Goal: Task Accomplishment & Management: Manage account settings

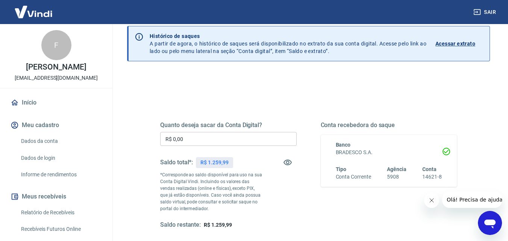
scroll to position [75, 0]
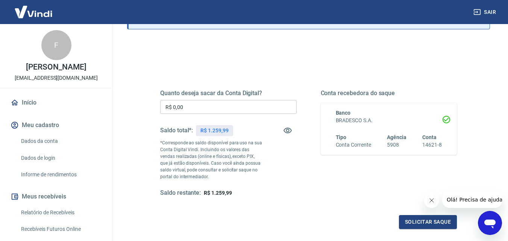
scroll to position [75, 0]
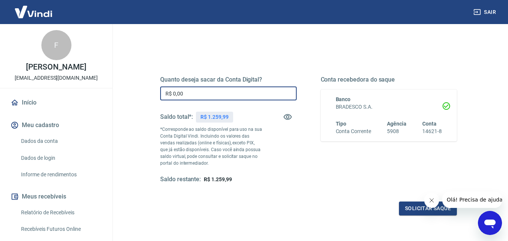
drag, startPoint x: 186, startPoint y: 91, endPoint x: 104, endPoint y: 89, distance: 81.6
click at [104, 89] on div "Sair F [PERSON_NAME] [EMAIL_ADDRESS][DOMAIN_NAME] Início Meu cadastro Dados da …" at bounding box center [254, 45] width 508 height 241
type input "R$ 707,39"
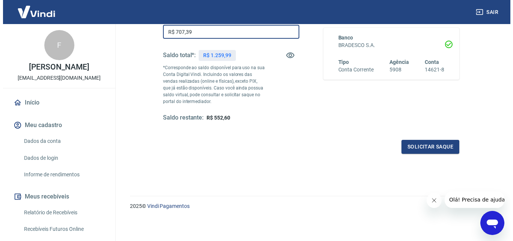
scroll to position [138, 0]
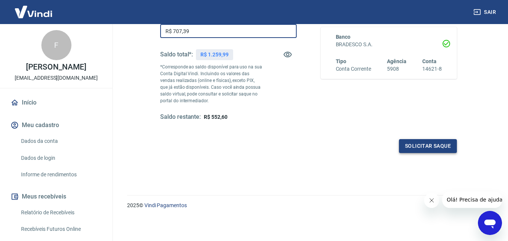
click at [423, 147] on button "Solicitar saque" at bounding box center [428, 146] width 58 height 14
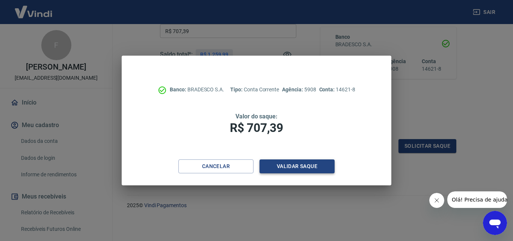
click at [280, 169] on button "Validar saque" at bounding box center [297, 166] width 75 height 14
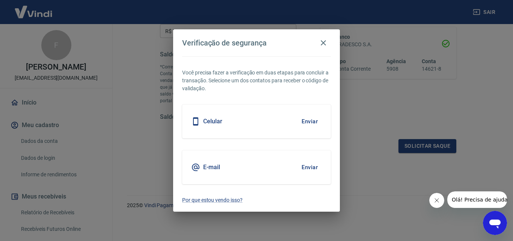
click at [306, 121] on button "Enviar" at bounding box center [310, 121] width 24 height 16
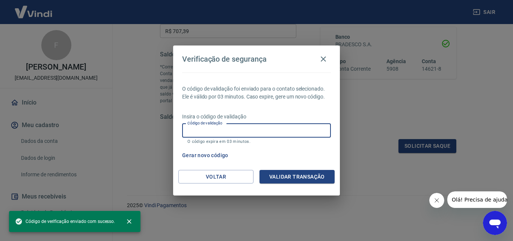
click at [246, 133] on input "Código de validação" at bounding box center [256, 131] width 149 height 14
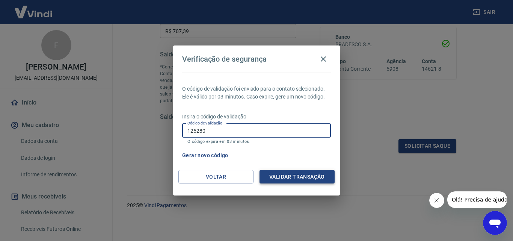
type input "125280"
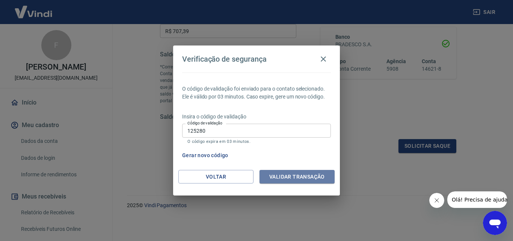
click at [294, 175] on button "Validar transação" at bounding box center [297, 177] width 75 height 14
